Goal: Find specific page/section: Find specific page/section

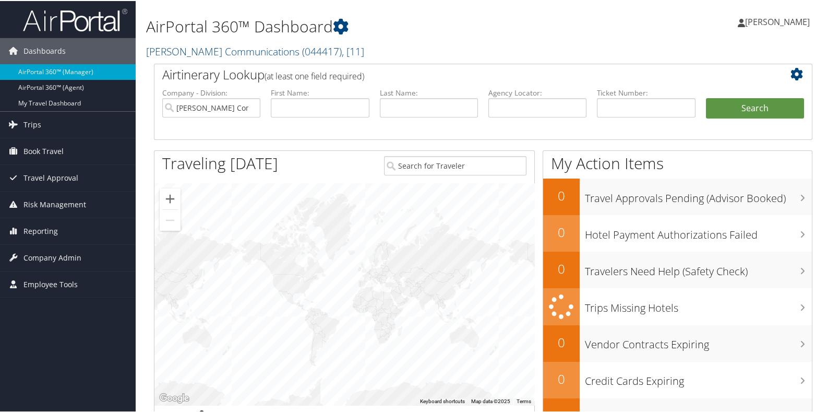
click at [360, 26] on h1 "AirPortal 360™ Dashboard" at bounding box center [370, 26] width 449 height 22
click at [353, 47] on h2 "[PERSON_NAME] Communications ( 044417 ) , [ 11 ]" at bounding box center [370, 50] width 449 height 18
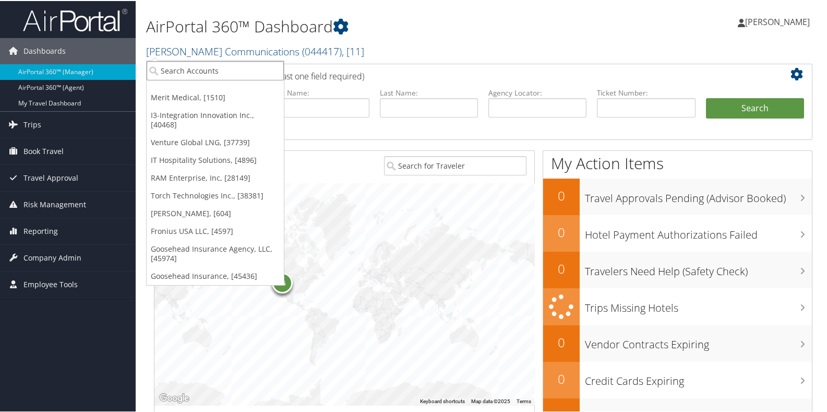
click at [186, 66] on input "search" at bounding box center [215, 69] width 137 height 19
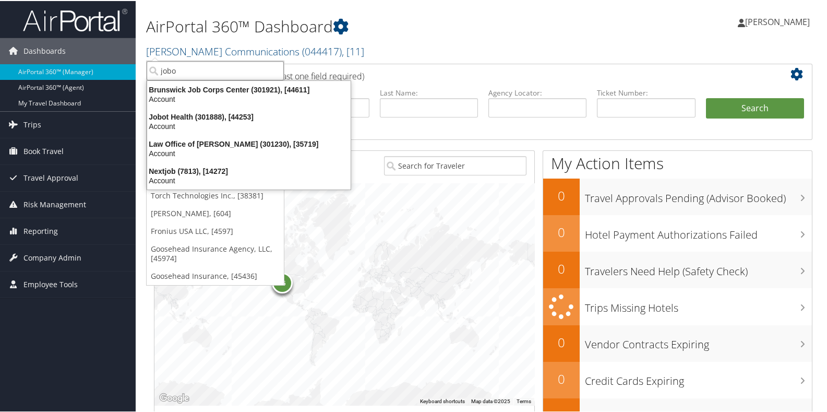
type input "jobot"
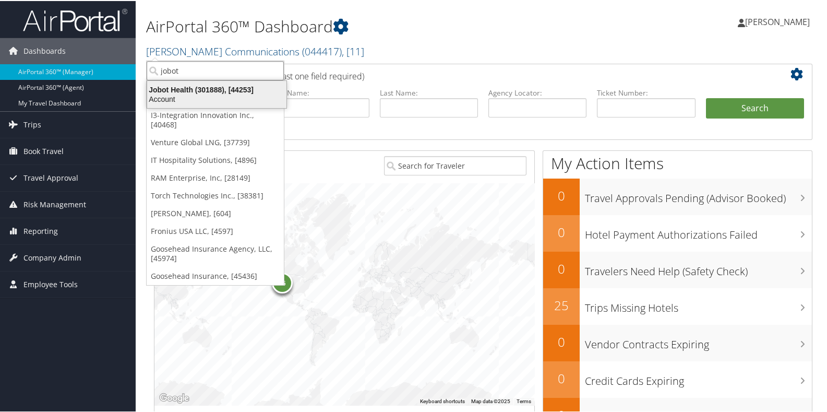
click at [179, 93] on div "Account" at bounding box center [217, 97] width 152 height 9
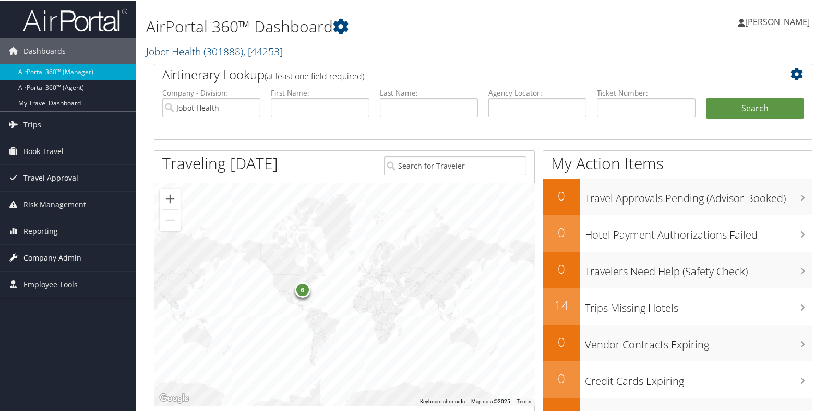
click at [43, 256] on span "Company Admin" at bounding box center [52, 257] width 58 height 26
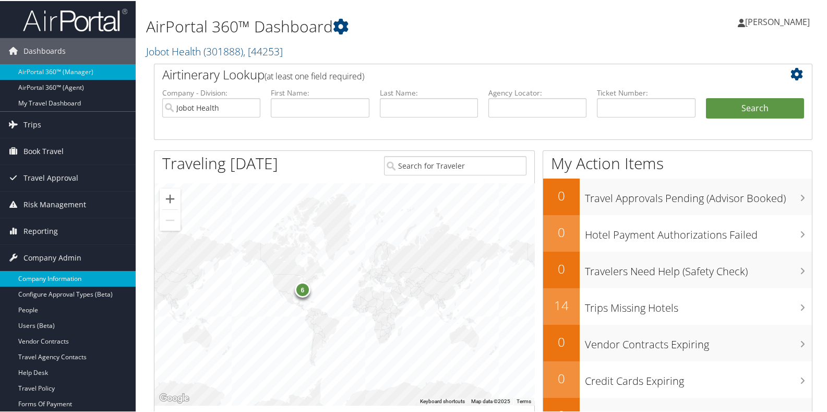
click at [35, 278] on link "Company Information" at bounding box center [68, 278] width 136 height 16
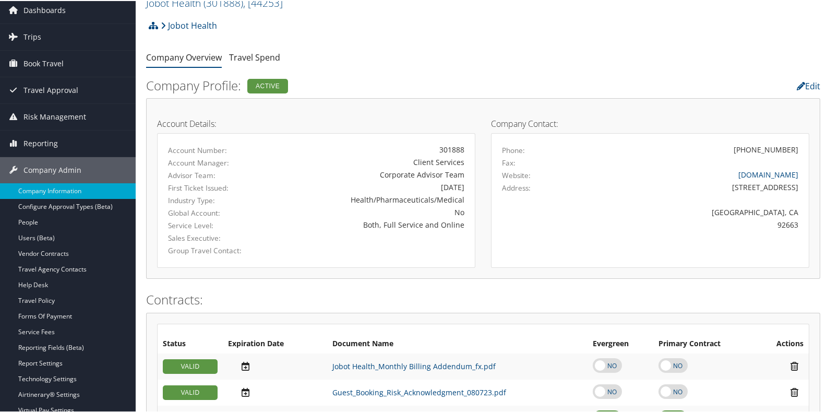
scroll to position [52, 0]
